Goal: Task Accomplishment & Management: Use online tool/utility

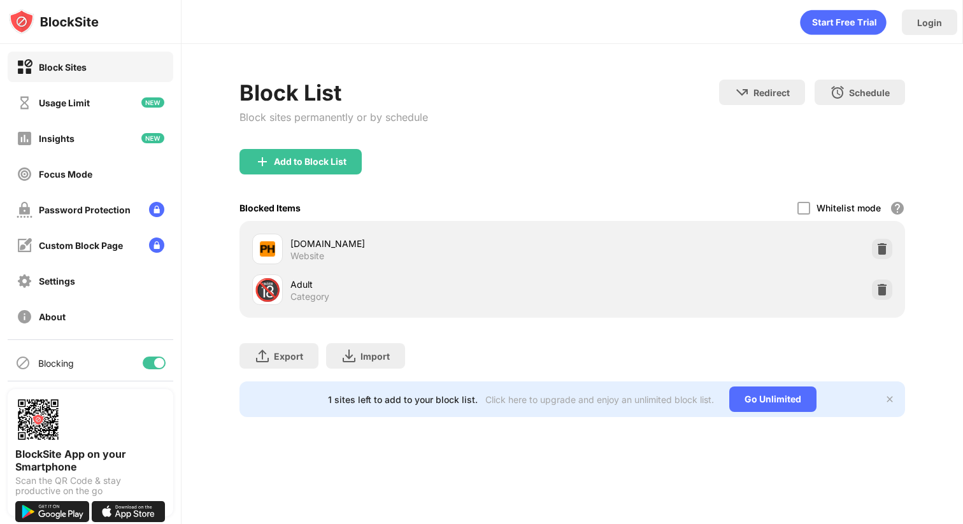
click at [280, 331] on div "Export Export Files (for websites items only) Import Import Files (for websites…" at bounding box center [572, 350] width 666 height 64
click at [326, 165] on div "Add to Block List" at bounding box center [310, 162] width 73 height 10
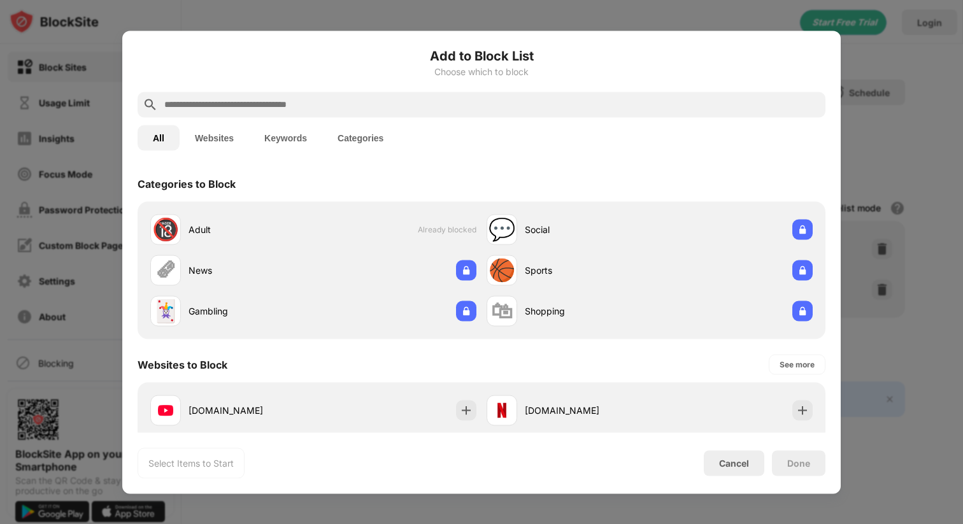
click at [399, 108] on input "text" at bounding box center [491, 104] width 657 height 15
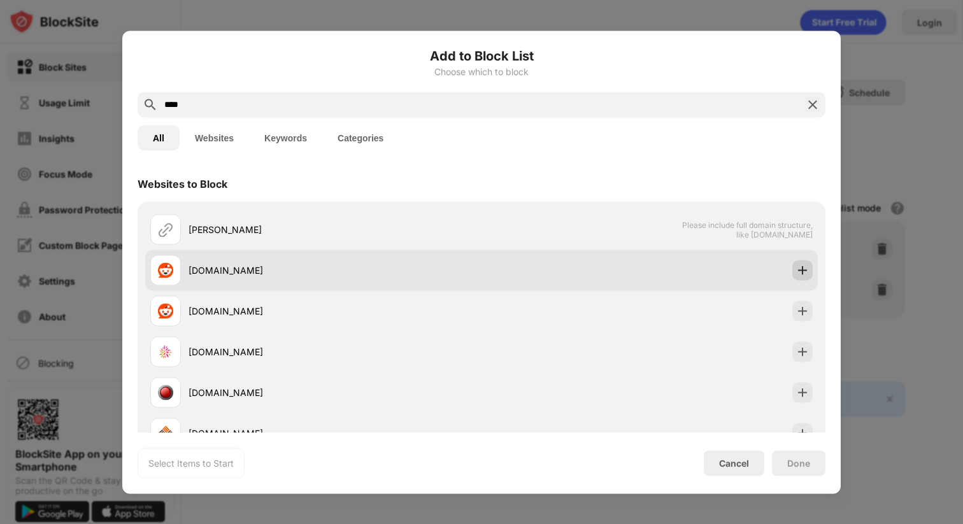
type input "****"
click at [803, 271] on img at bounding box center [802, 270] width 13 height 13
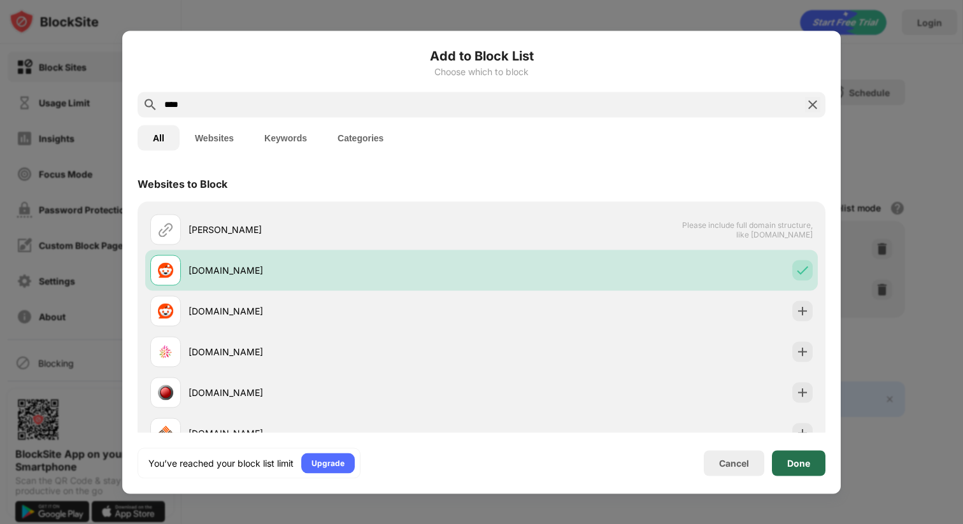
click at [800, 464] on div "Done" at bounding box center [798, 463] width 23 height 10
